Goal: Information Seeking & Learning: Learn about a topic

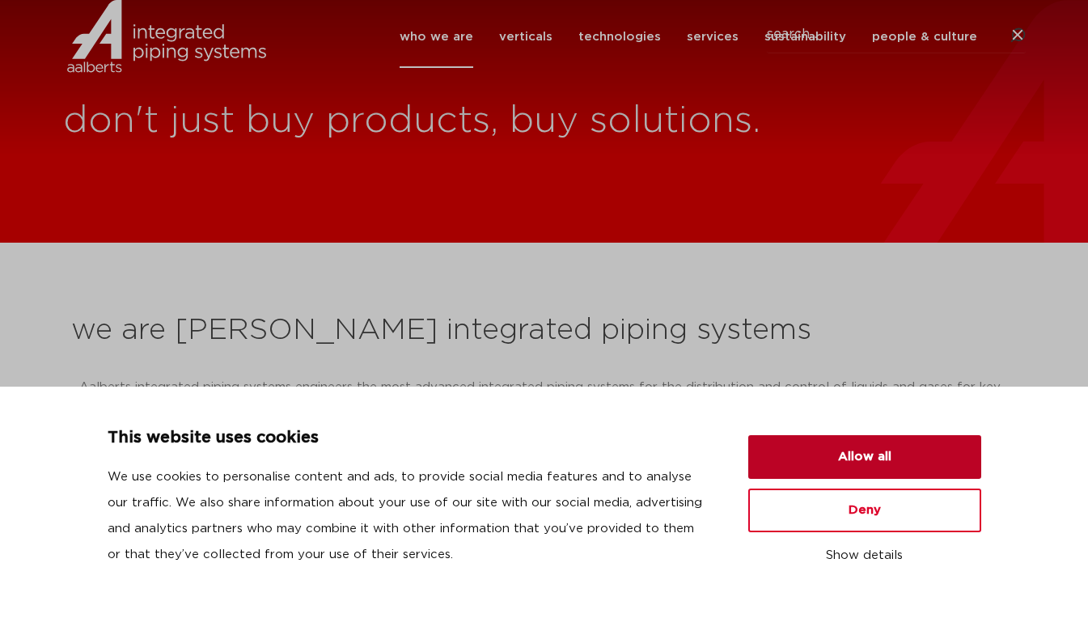
click at [828, 471] on button "Allow all" at bounding box center [864, 457] width 233 height 44
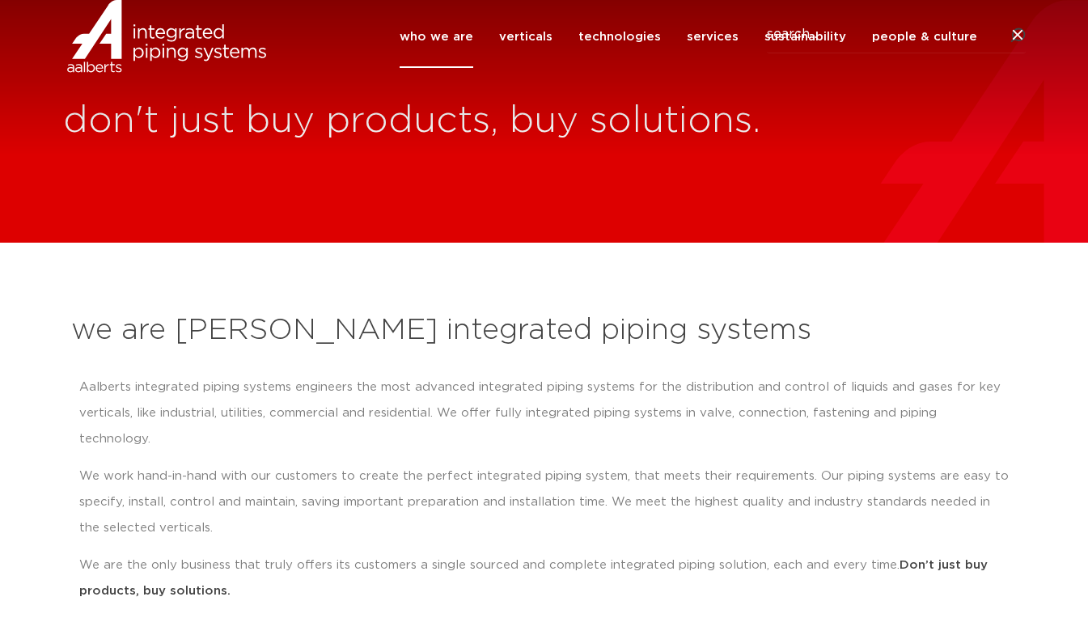
click at [1014, 44] on icon at bounding box center [1018, 36] width 16 height 16
click at [812, 53] on input "Search" at bounding box center [896, 34] width 259 height 37
click button "Search" at bounding box center [0, 0] width 0 height 0
click at [855, 53] on input "ethical" at bounding box center [896, 34] width 259 height 37
type input "ethical sourcing"
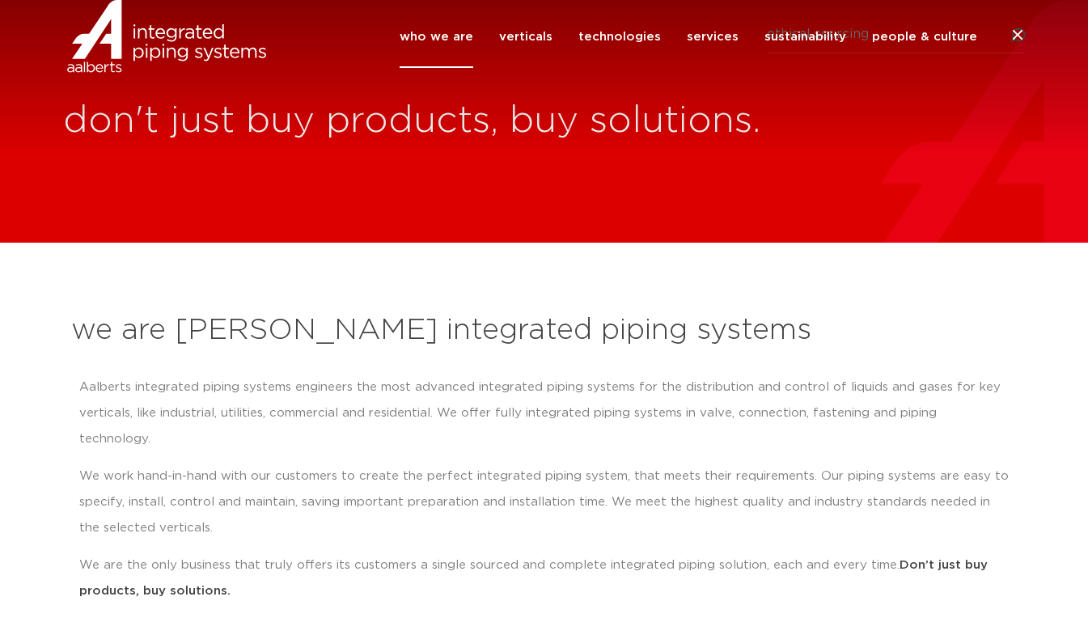
click button "Search" at bounding box center [0, 0] width 0 height 0
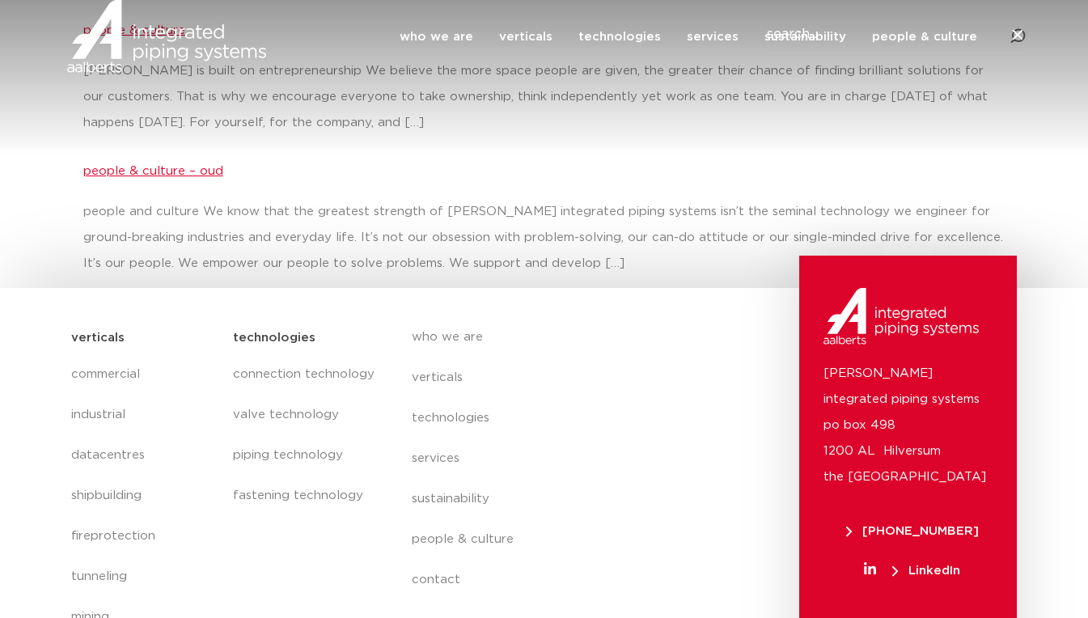
click at [510, 149] on h2 "people & culture – oud" at bounding box center [544, 166] width 922 height 39
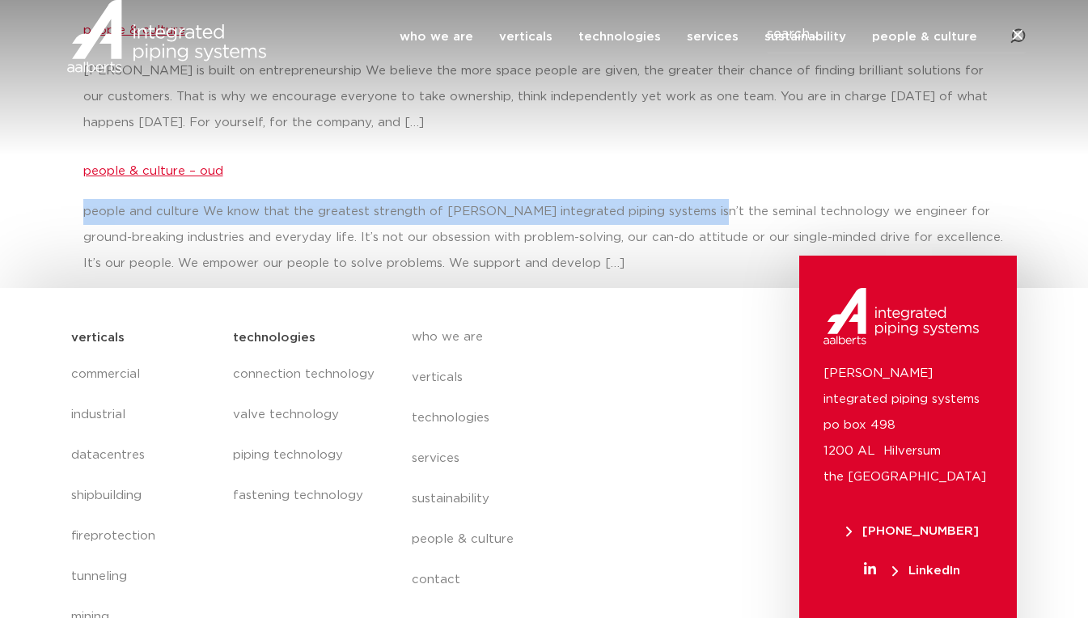
drag, startPoint x: 683, startPoint y: 196, endPoint x: 739, endPoint y: 137, distance: 81.8
click at [739, 137] on div "people & culture Aalberts is built on entrepreneurship We believe the more spac…" at bounding box center [544, 141] width 922 height 270
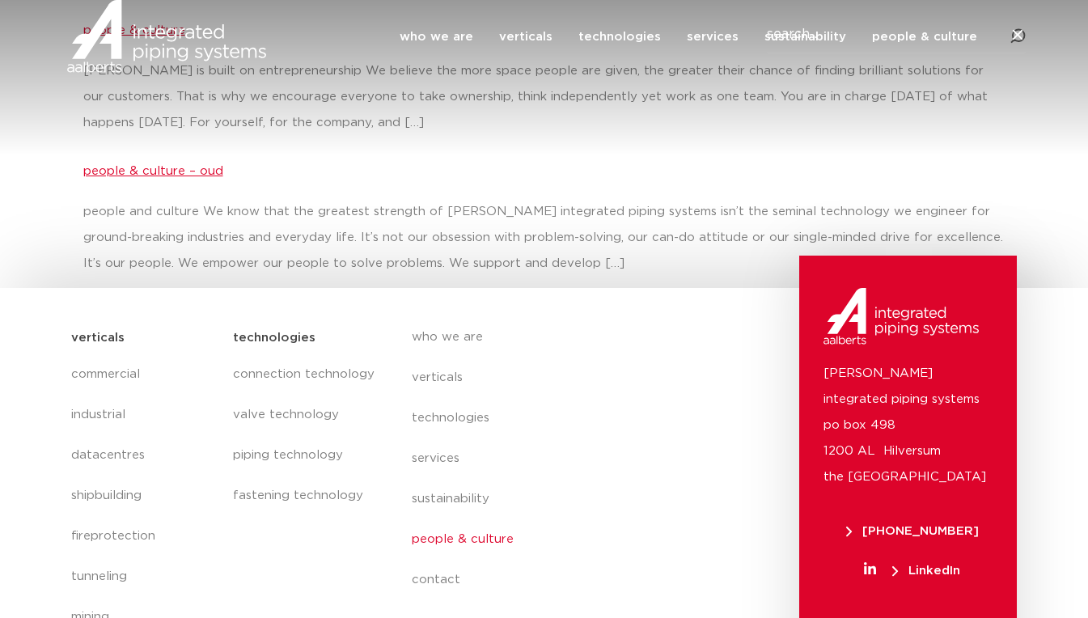
click at [444, 544] on link "people & culture" at bounding box center [560, 539] width 296 height 40
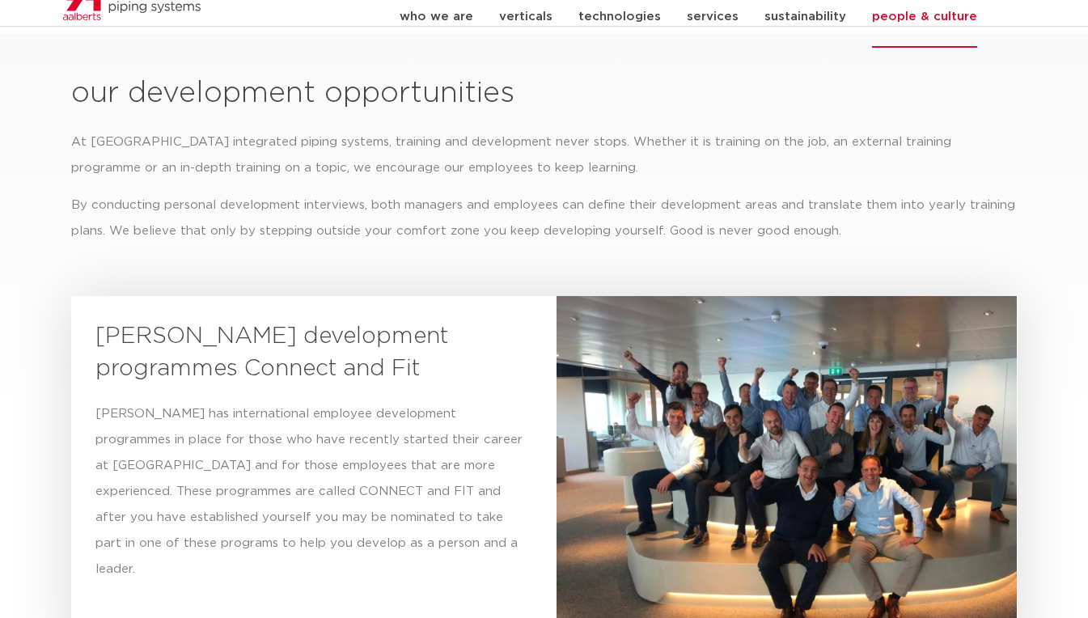
scroll to position [3315, 0]
